Goal: Task Accomplishment & Management: Complete application form

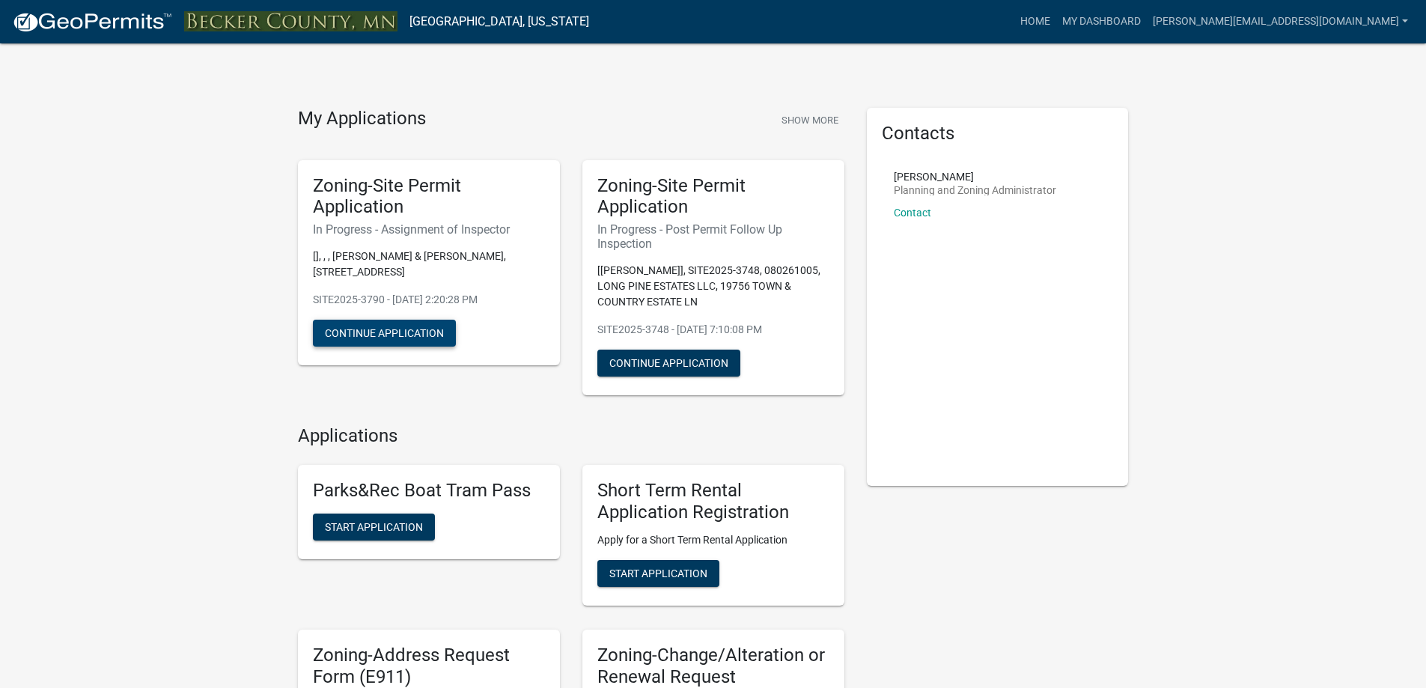
click at [385, 322] on button "Continue Application" at bounding box center [384, 333] width 143 height 27
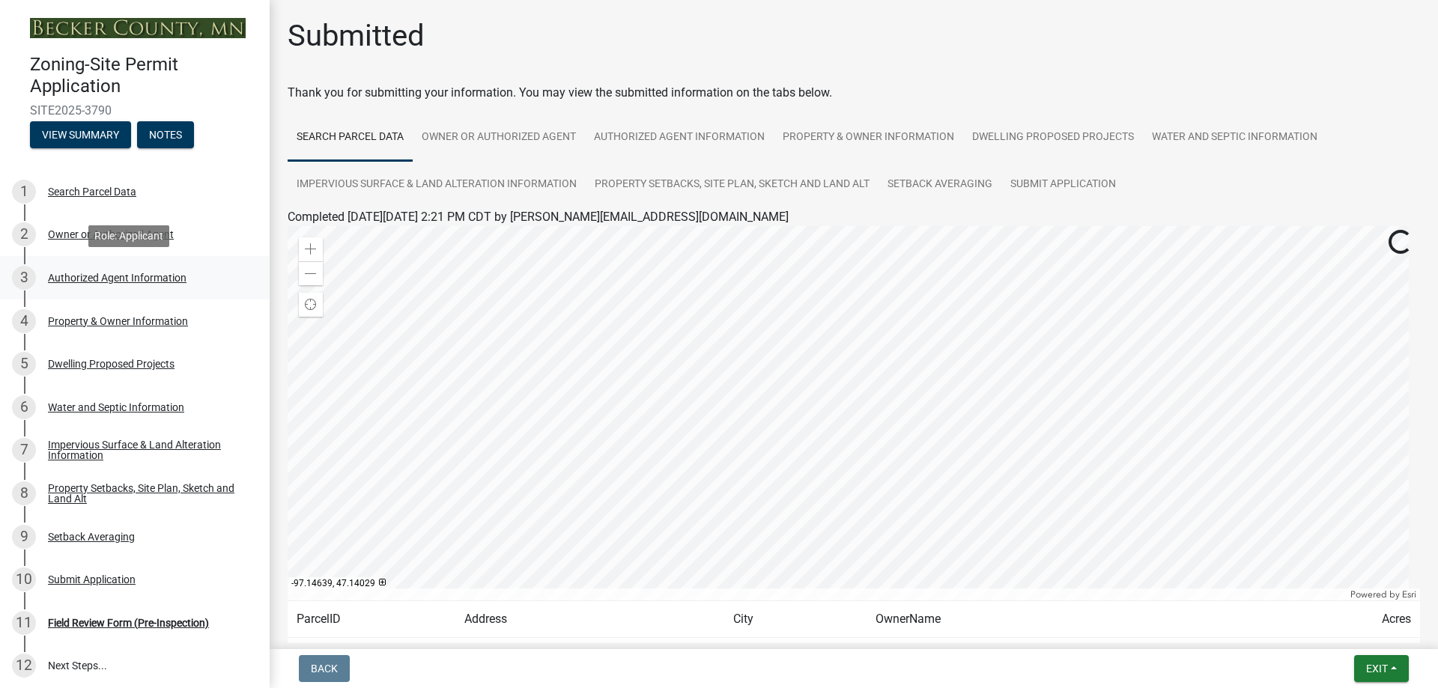
click at [154, 278] on div "Authorized Agent Information" at bounding box center [117, 278] width 139 height 10
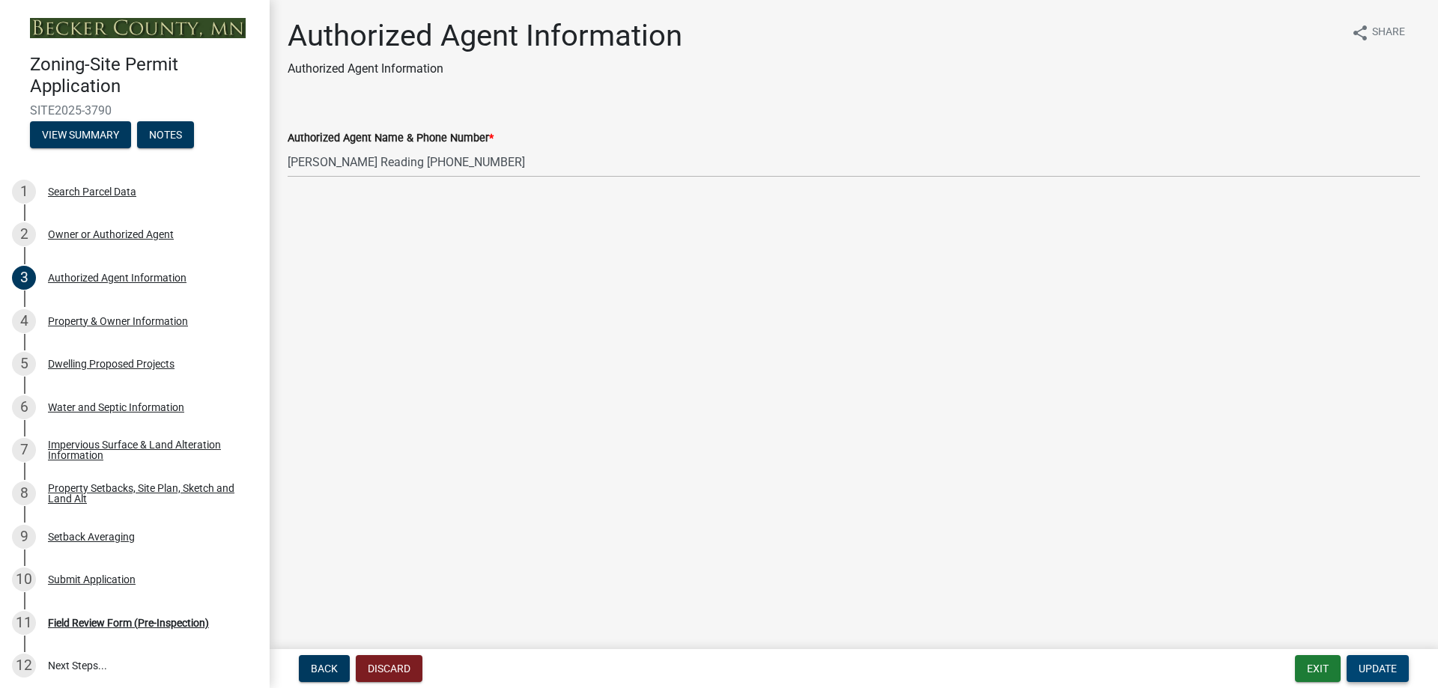
click at [1391, 660] on button "Update" at bounding box center [1377, 668] width 62 height 27
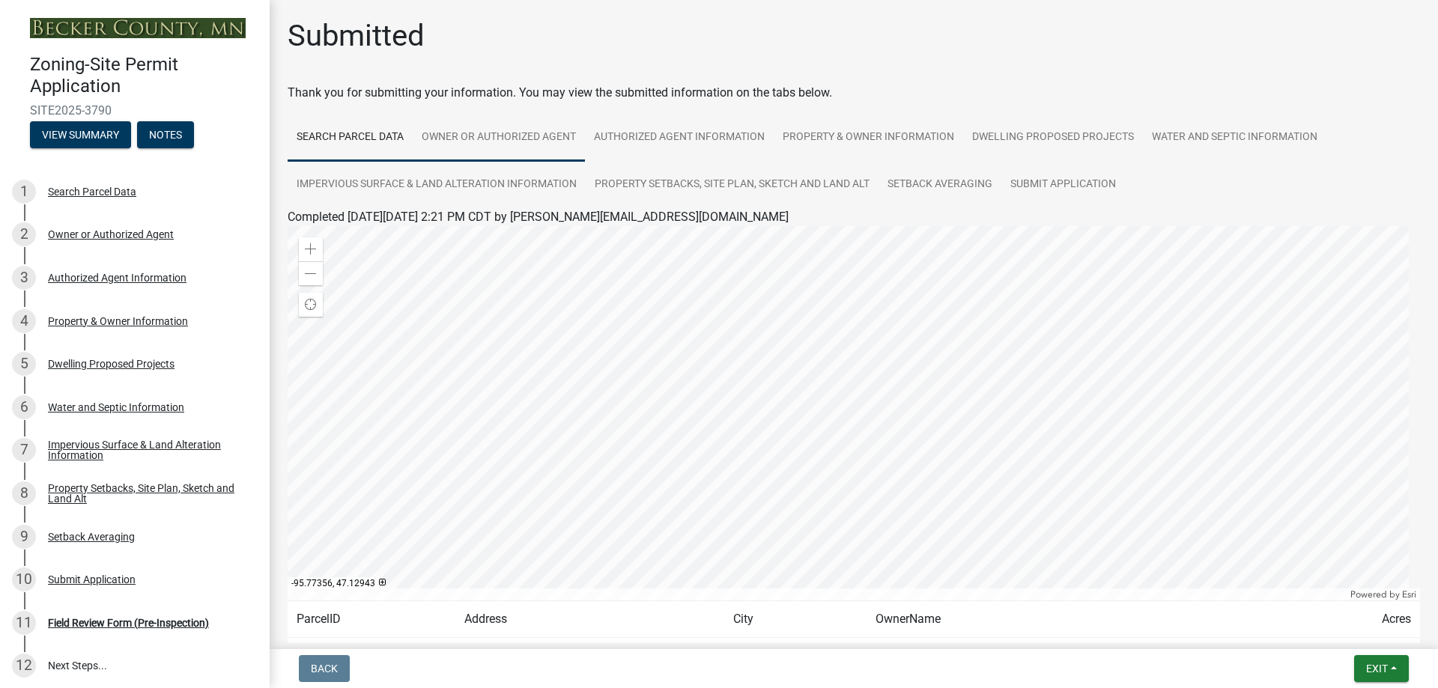
click at [550, 136] on link "Owner or Authorized Agent" at bounding box center [499, 138] width 172 height 48
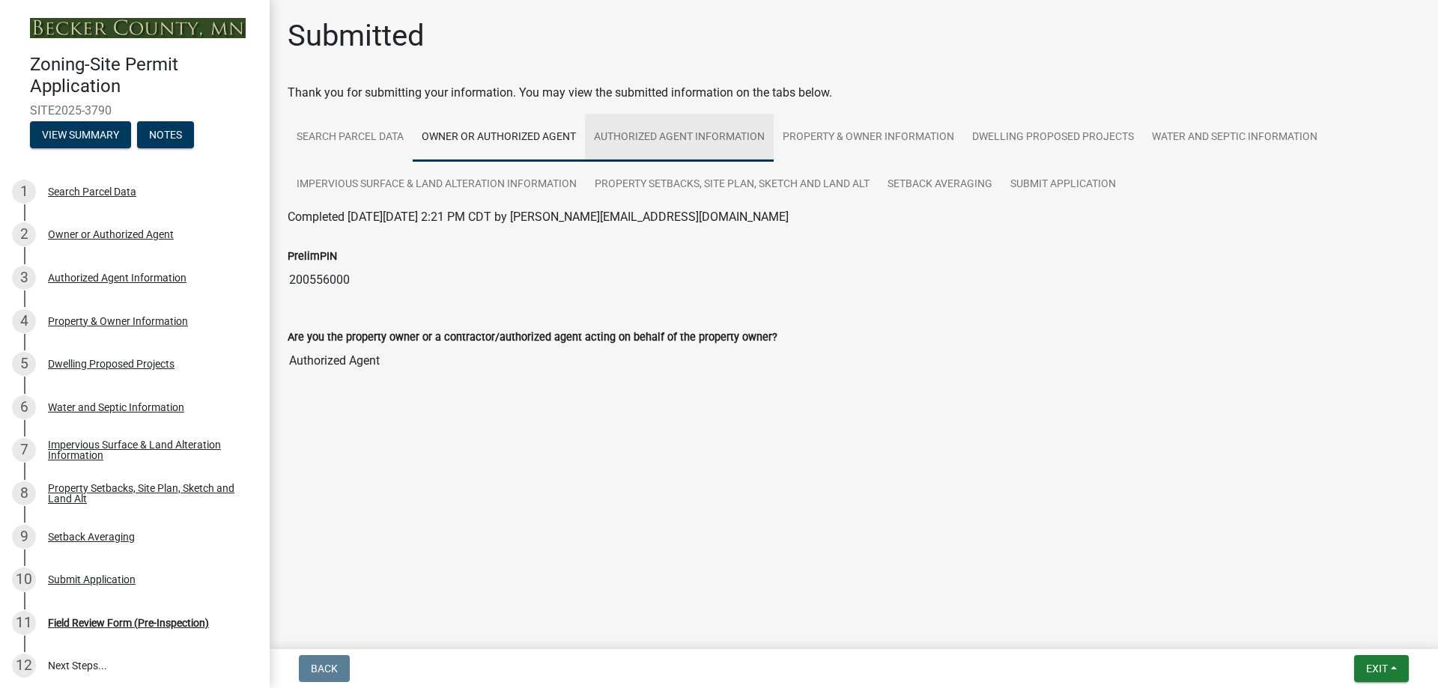
click at [649, 133] on link "Authorized Agent Information" at bounding box center [679, 138] width 189 height 48
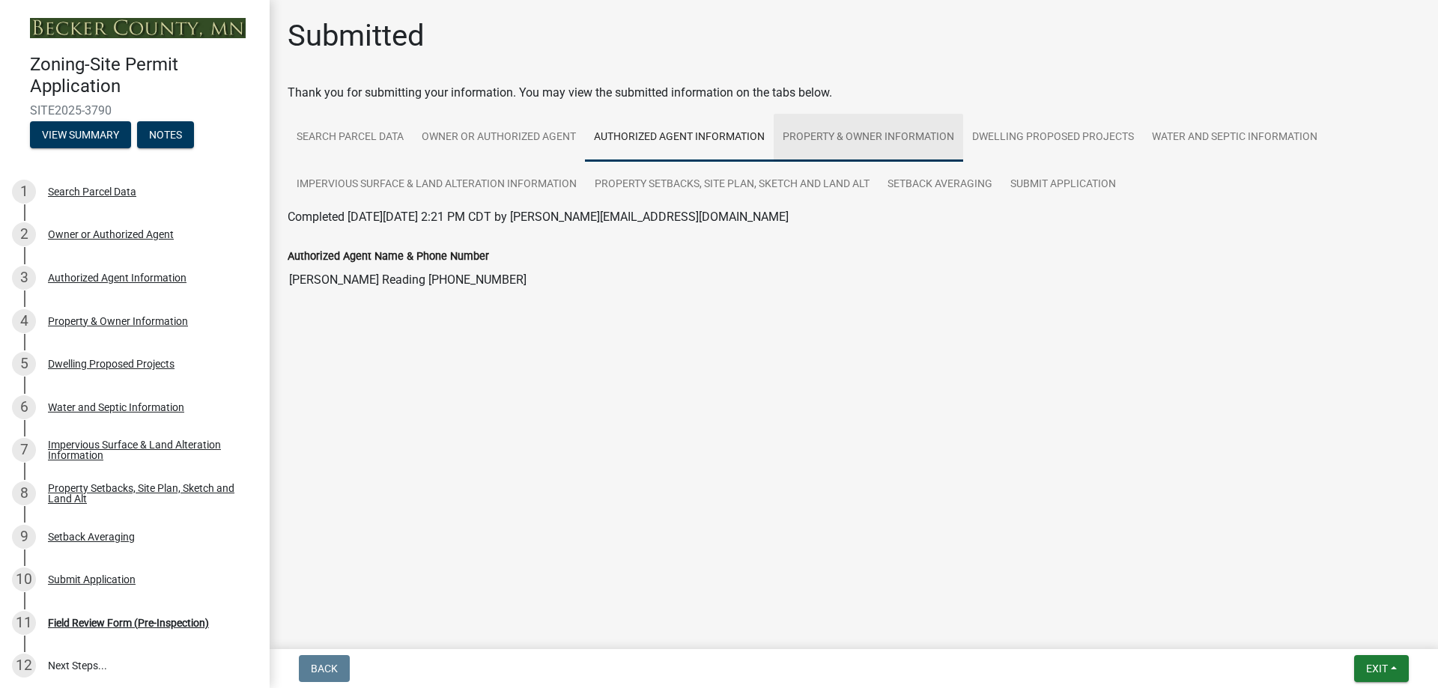
click at [899, 136] on link "Property & Owner Information" at bounding box center [868, 138] width 189 height 48
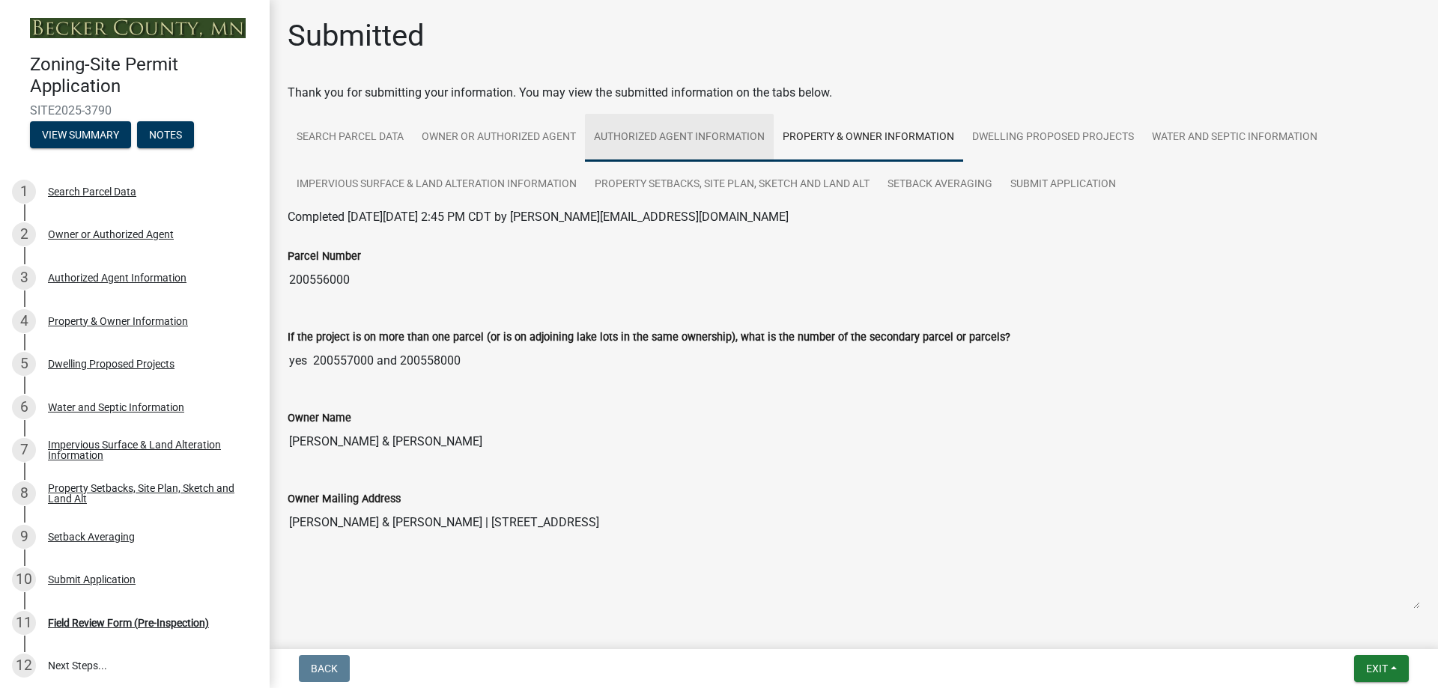
click at [685, 147] on link "Authorized Agent Information" at bounding box center [679, 138] width 189 height 48
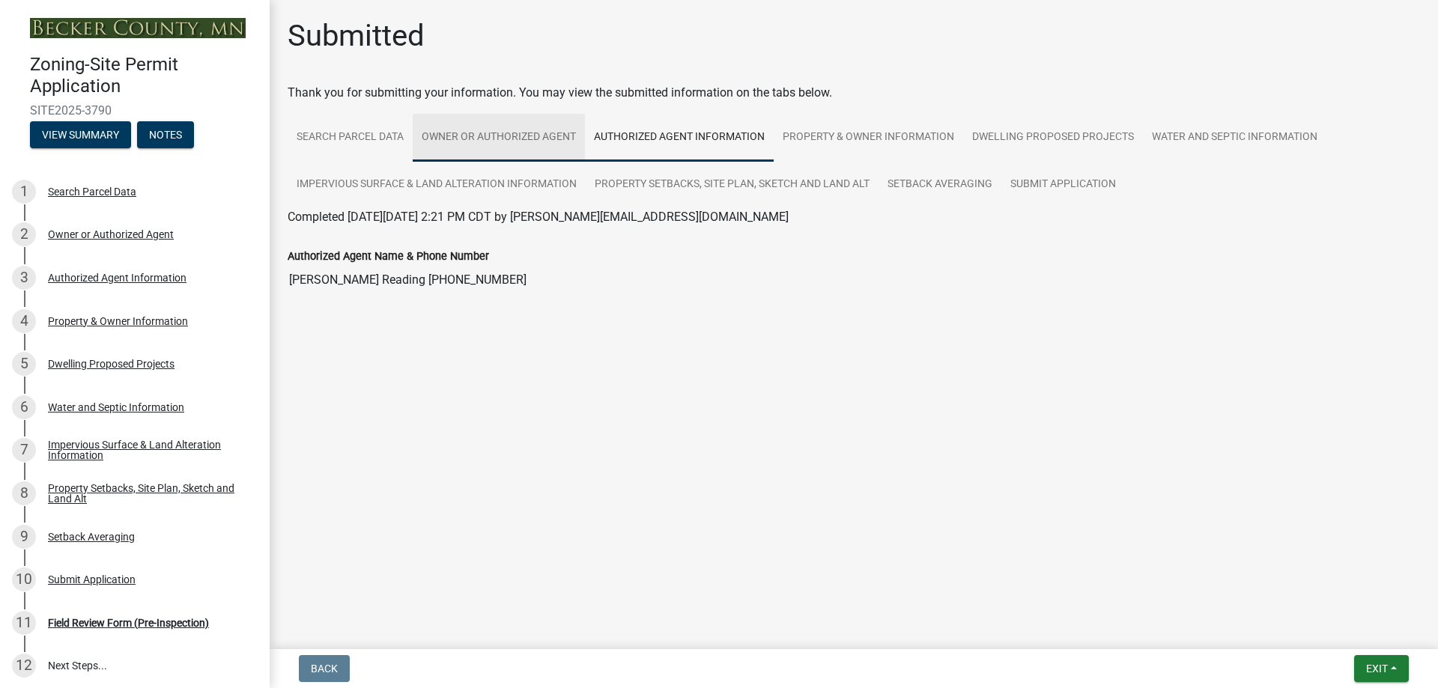
click at [539, 130] on link "Owner or Authorized Agent" at bounding box center [499, 138] width 172 height 48
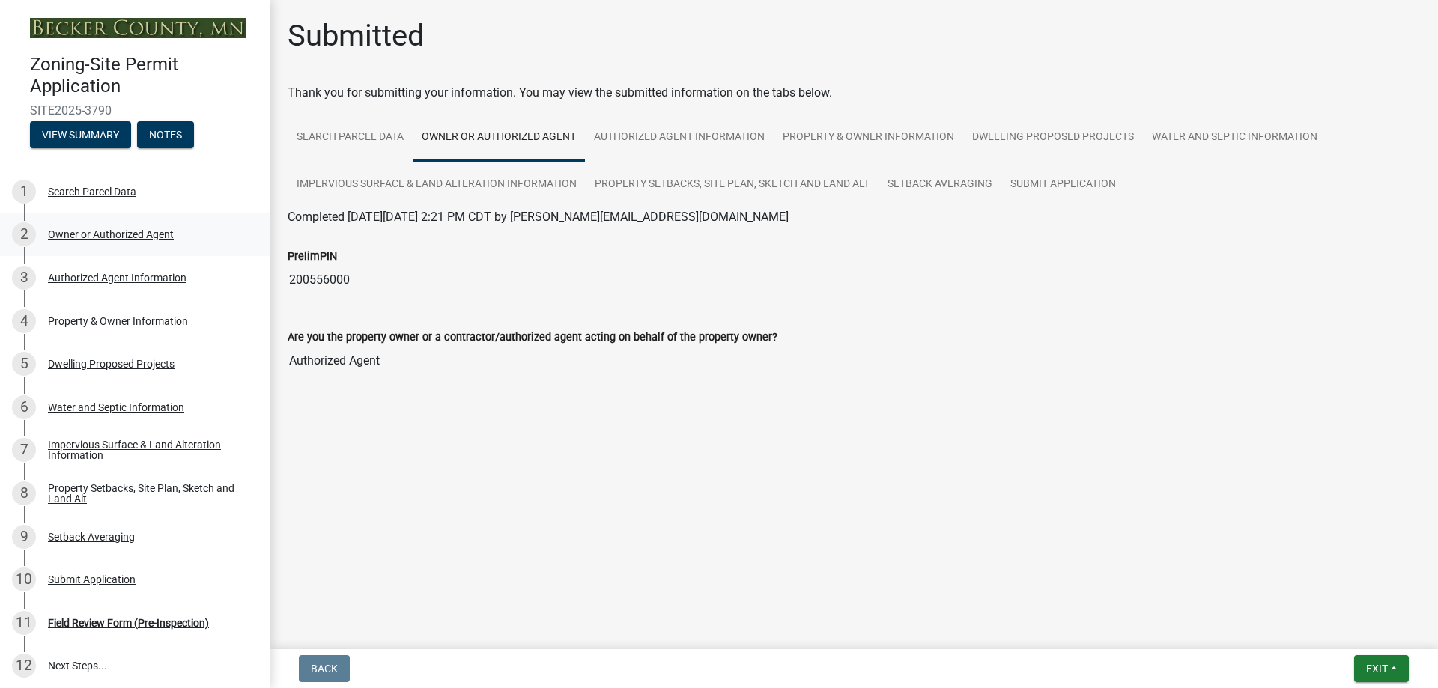
click at [130, 233] on div "Owner or Authorized Agent" at bounding box center [111, 234] width 126 height 10
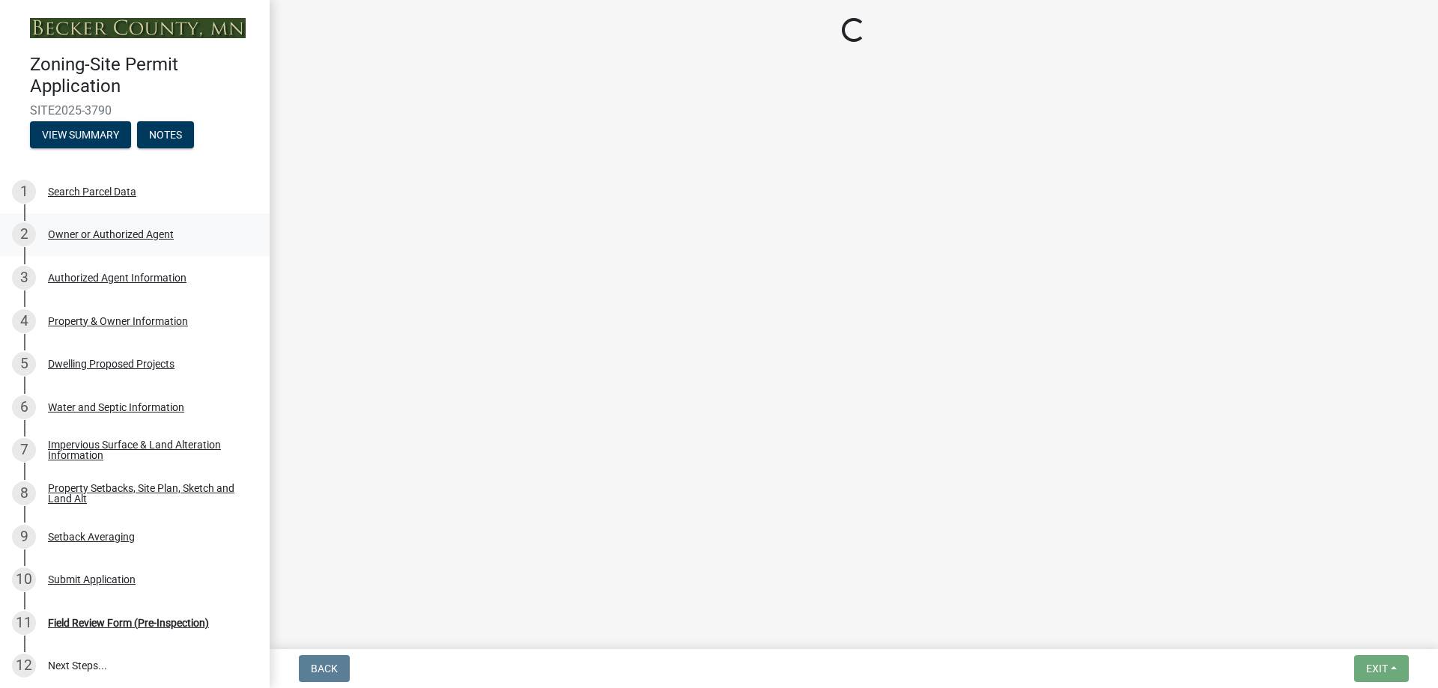
select select "059d621c-7166-4fbc-97da-2eca626821a9"
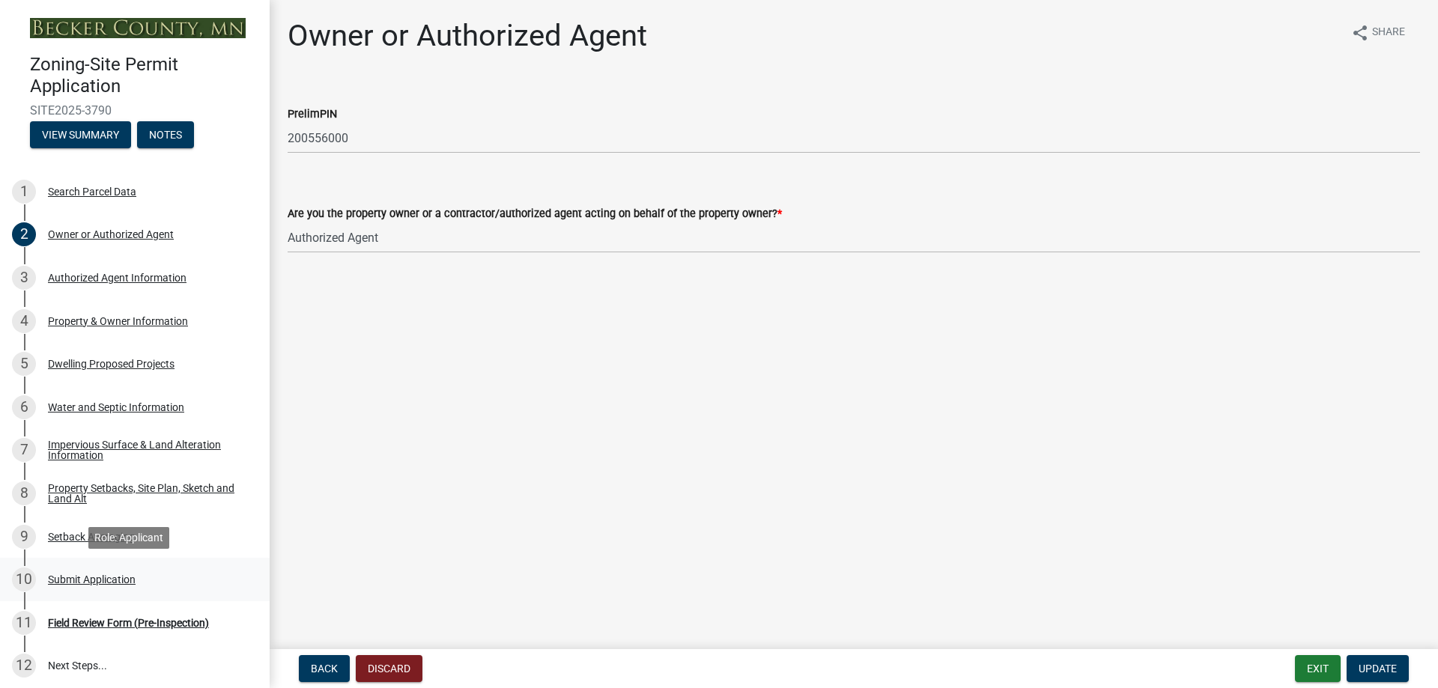
click at [112, 581] on div "Submit Application" at bounding box center [92, 579] width 88 height 10
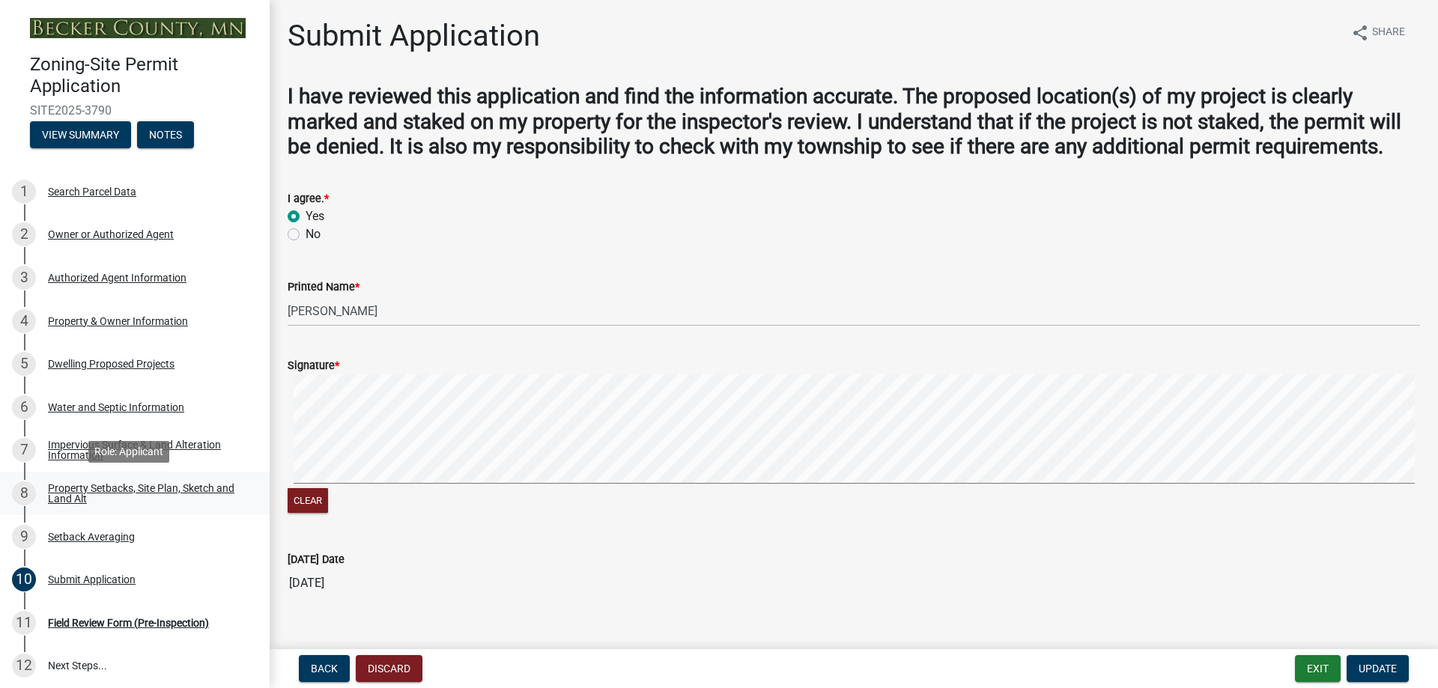
click at [73, 494] on div "Property Setbacks, Site Plan, Sketch and Land Alt" at bounding box center [147, 493] width 198 height 21
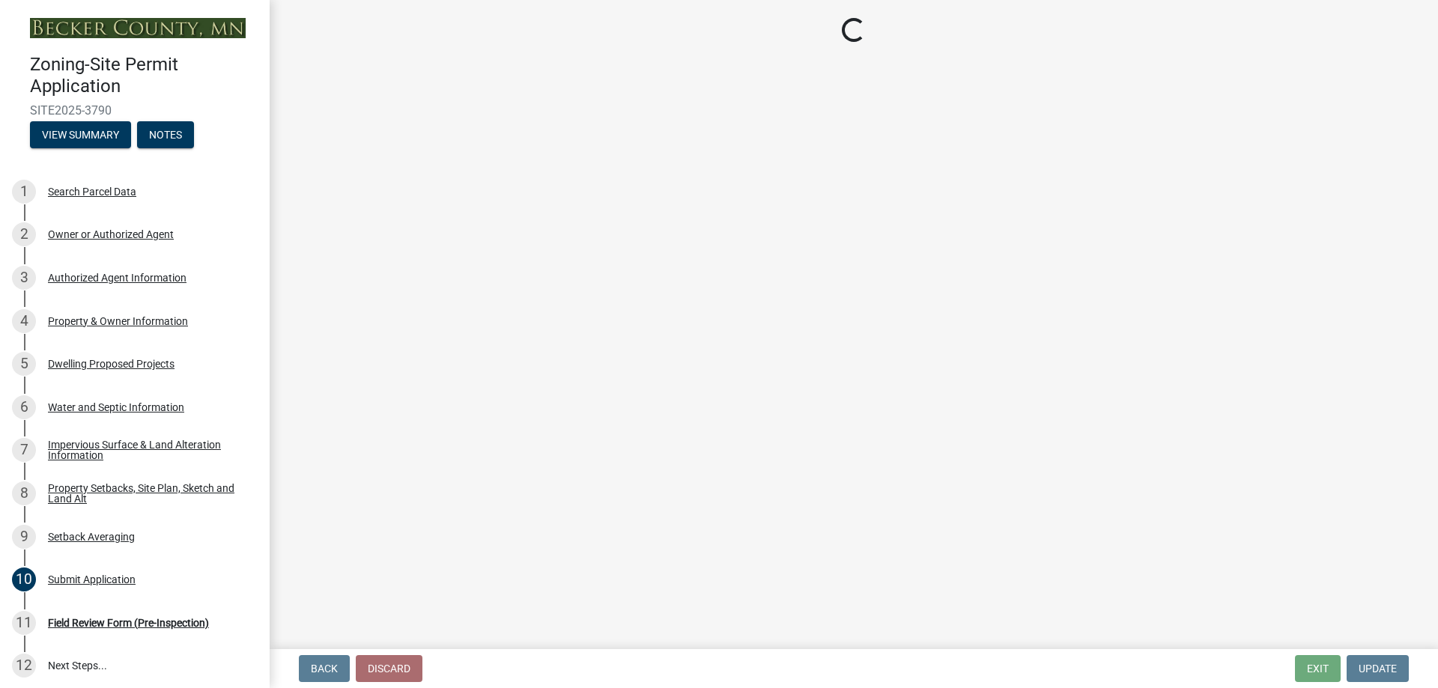
select select "7b13c63f-e699-4112-b373-98fbd28ec536"
select select "87640abb-5130-4065-bced-0c1b260ce984"
select select "b56a4575-9846-47cf-8067-c59a4853da22"
select select "12f785fb-c378-4b18-841c-21c73dc99083"
select select "e8ab2dc3-aa3f-46f3-9b4a-37eb25ad84af"
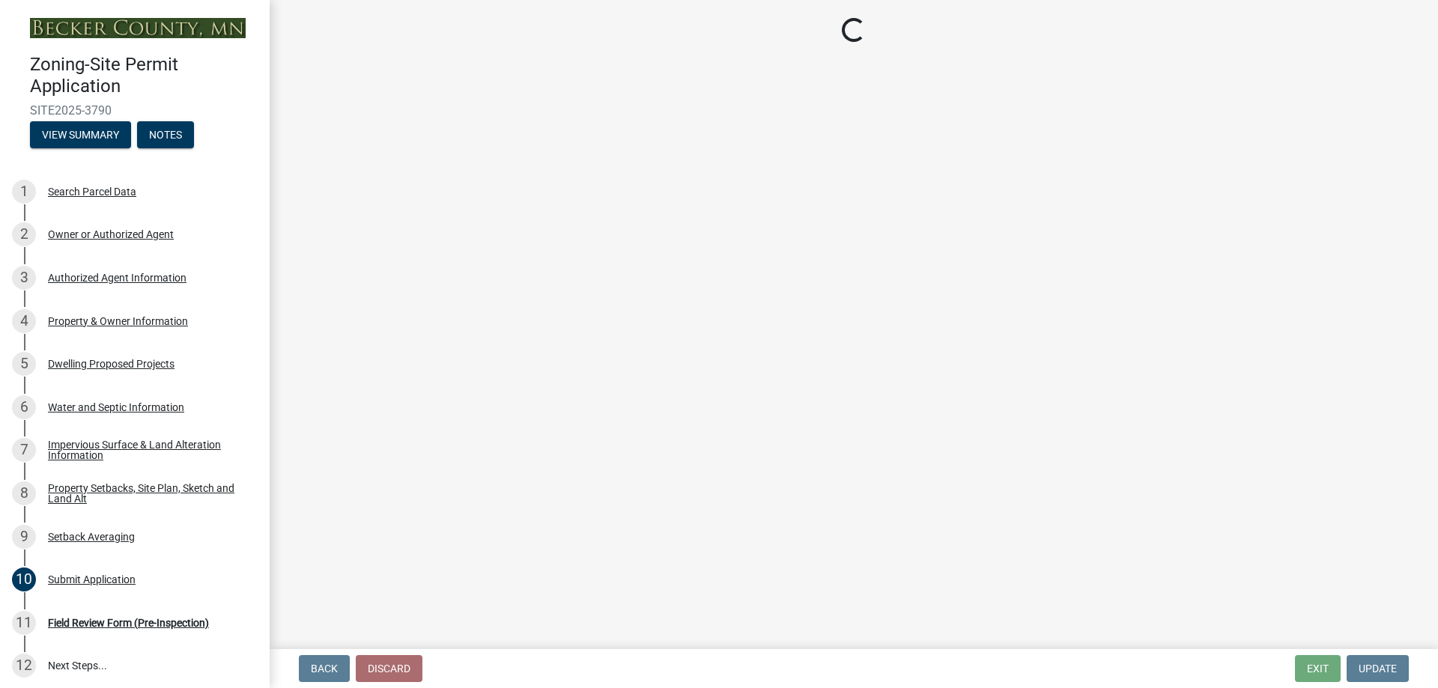
select select "27b2a8b4-abf6-463e-8c0c-7c5d2b4fe26f"
select select "5ad4ab64-b44e-481c-9000-9e5907aa74e1"
select select "a96800da-4e88-4c62-b1ff-2cd17f9e3346"
select select "c8b8ea71-7088-4e87-a493-7bc88cc2835b"
select select "133211ff-91ce-4a0a-9235-b48a7e2069a0"
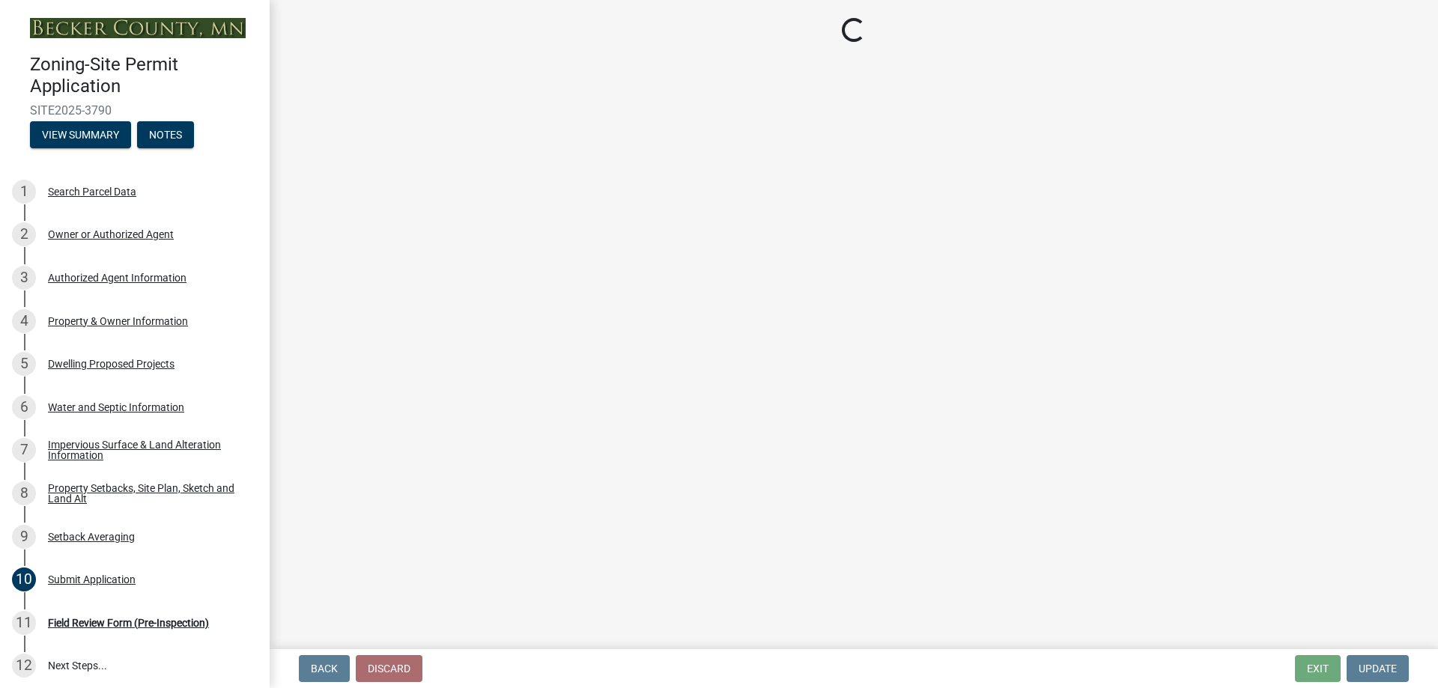
select select "f51aecae-0421-4f67-bd2d-0cff8a85c7cd"
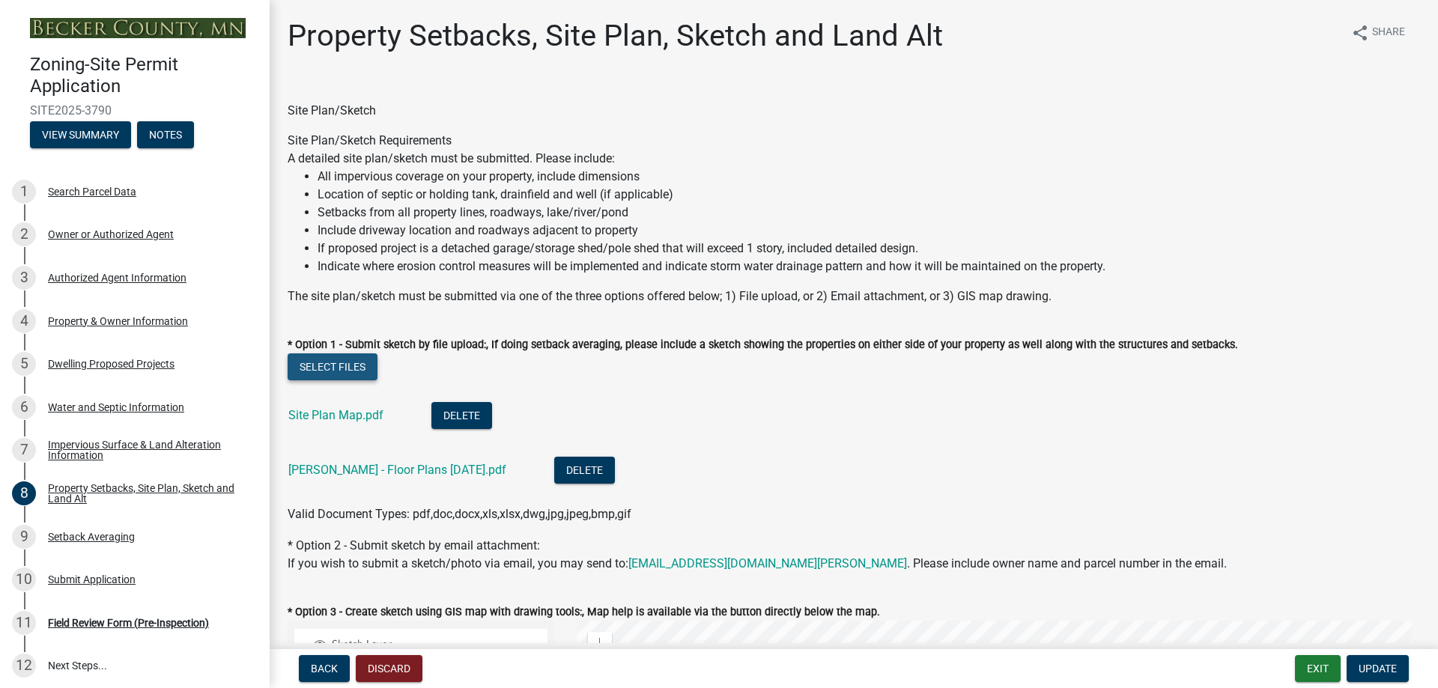
click at [320, 365] on button "Select files" at bounding box center [333, 366] width 90 height 27
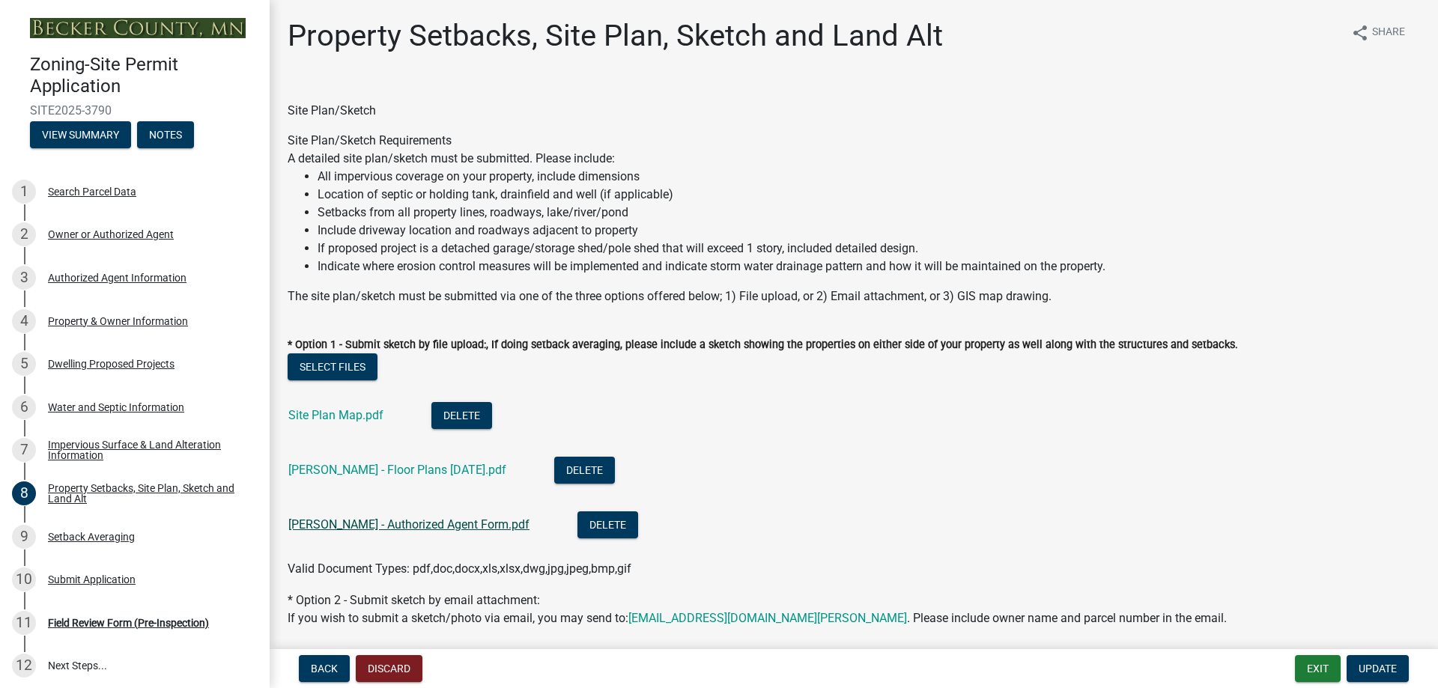
click at [362, 527] on link "[PERSON_NAME] - Authorized Agent Form.pdf" at bounding box center [408, 524] width 241 height 14
click at [1388, 670] on span "Update" at bounding box center [1377, 669] width 38 height 12
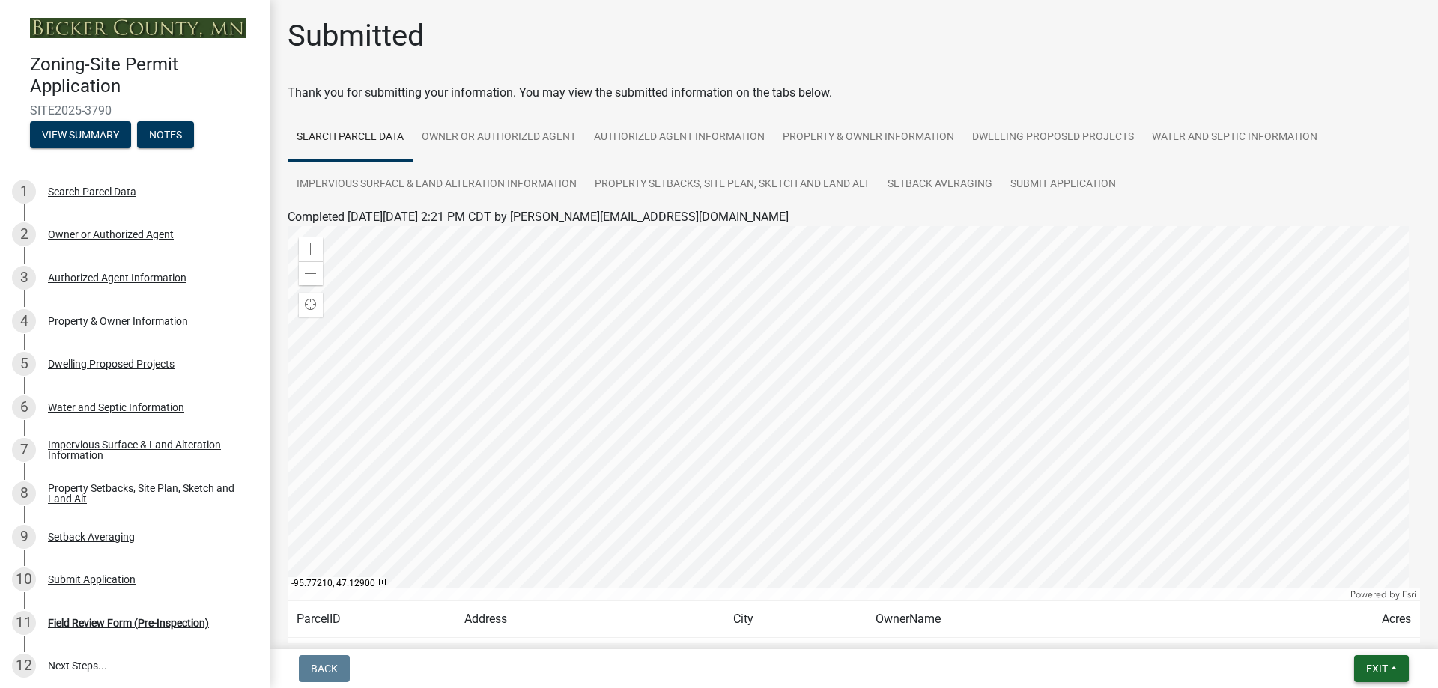
click at [1381, 666] on span "Exit" at bounding box center [1377, 669] width 22 height 12
click at [1334, 628] on button "Save & Exit" at bounding box center [1349, 630] width 120 height 36
